Goal: Task Accomplishment & Management: Use online tool/utility

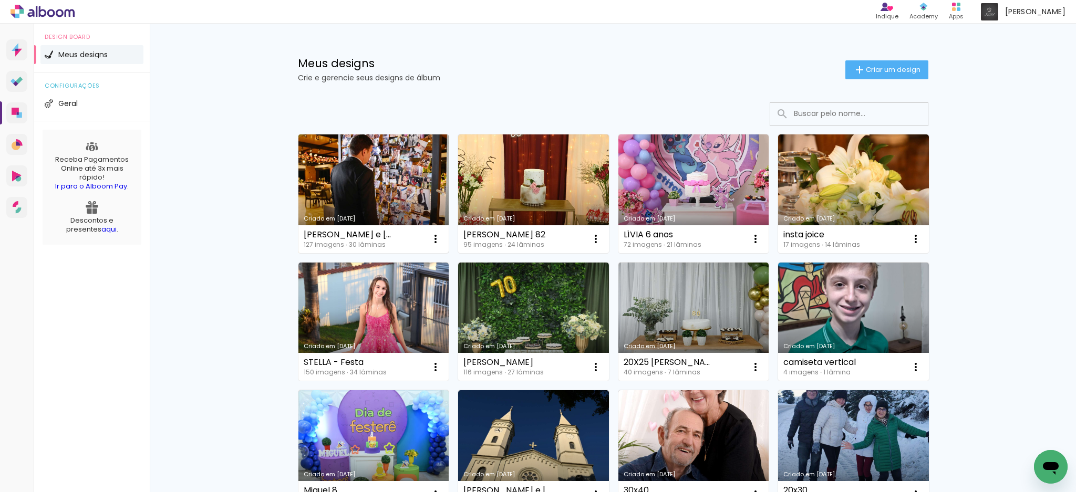
click at [375, 197] on link "Criado em [DATE]" at bounding box center [374, 194] width 151 height 119
